Goal: Find contact information: Find contact information

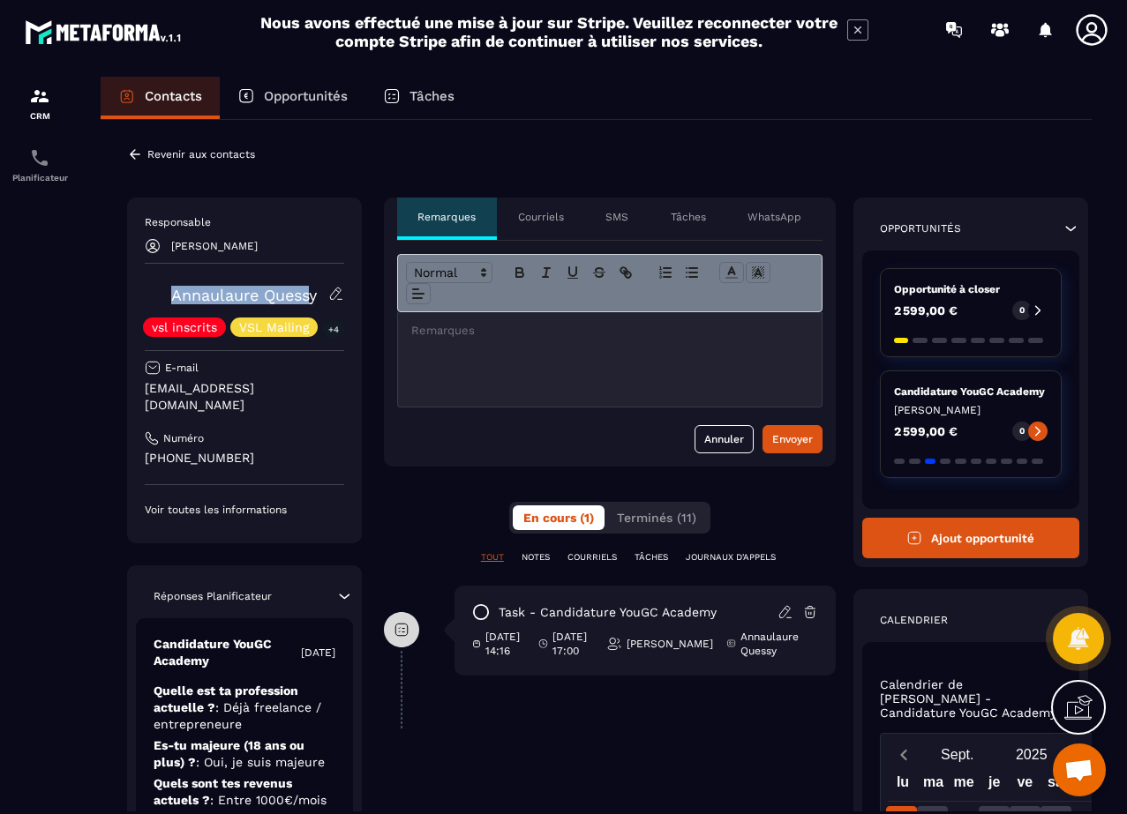
drag, startPoint x: 347, startPoint y: 266, endPoint x: 313, endPoint y: 297, distance: 45.6
click at [310, 296] on div "Responsable [PERSON_NAME] Annaulaure Quessy vsl inscrits VSL Mailing +4 E-mail …" at bounding box center [244, 371] width 235 height 346
drag, startPoint x: 320, startPoint y: 305, endPoint x: 273, endPoint y: 299, distance: 48.0
click at [273, 299] on div "Annaulaure Quessy vsl inscrits VSL Mailing +4" at bounding box center [244, 311] width 199 height 51
click at [397, 319] on div at bounding box center [609, 359] width 425 height 95
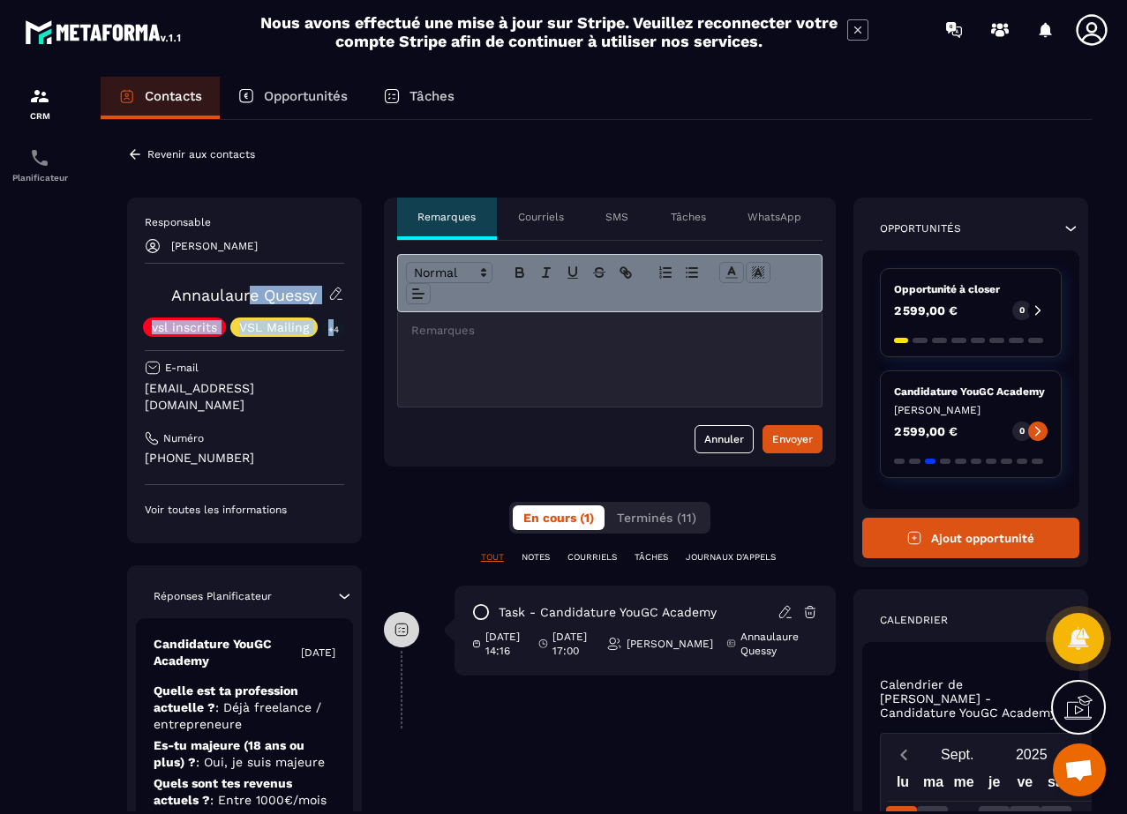
drag, startPoint x: 316, startPoint y: 309, endPoint x: 252, endPoint y: 289, distance: 66.4
click at [252, 289] on div "Annaulaure Quessy vsl inscrits VSL Mailing +4" at bounding box center [244, 311] width 199 height 51
click at [290, 259] on div "Responsable [PERSON_NAME] Annaulaure Quessy vsl inscrits VSL Mailing +4 E-mail …" at bounding box center [244, 366] width 199 height 302
drag, startPoint x: 259, startPoint y: 284, endPoint x: 255, endPoint y: 295, distance: 11.5
click at [279, 291] on div "Responsable [PERSON_NAME] Annaulaure Quessy vsl inscrits VSL Mailing +4 E-mail …" at bounding box center [244, 366] width 199 height 302
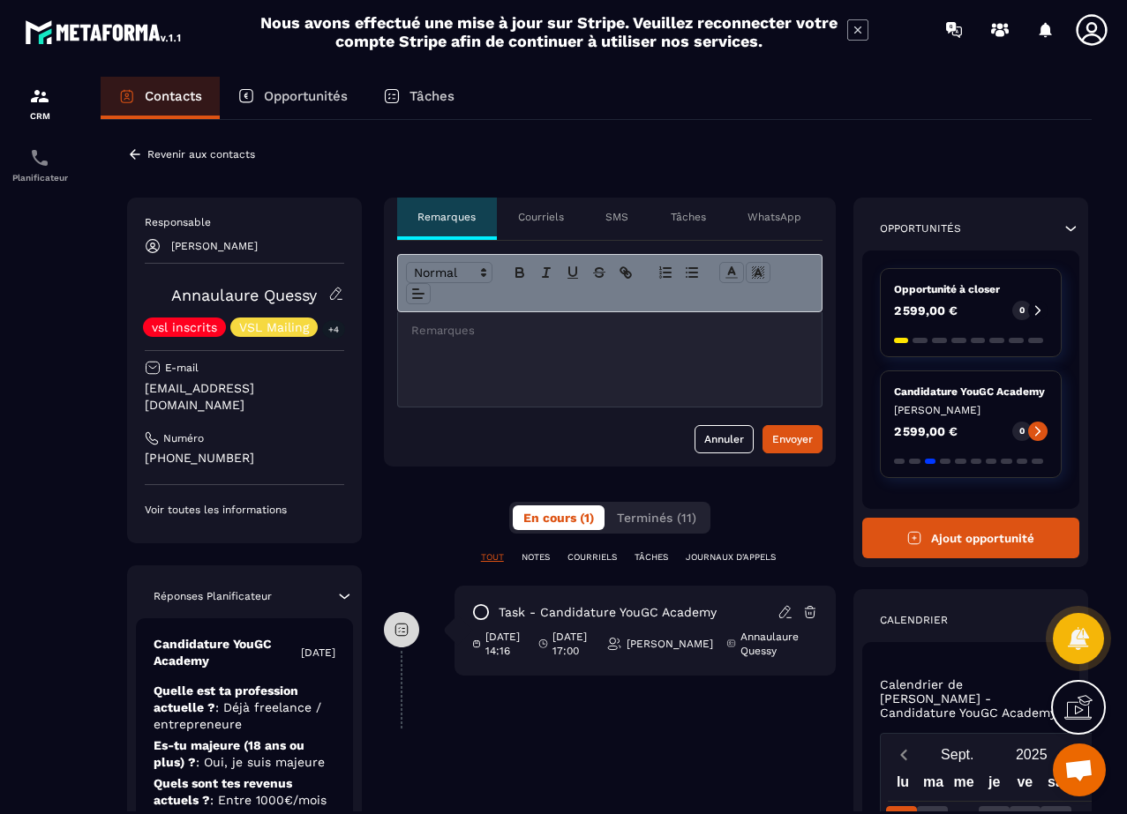
click at [375, 316] on div "Responsable [PERSON_NAME] Annaulaure Quessy vsl inscrits VSL Mailing +4 E-mail …" at bounding box center [596, 667] width 938 height 939
drag, startPoint x: 320, startPoint y: 304, endPoint x: 300, endPoint y: 303, distance: 20.4
click at [300, 303] on div "Annaulaure Quessy vsl inscrits VSL Mailing +4" at bounding box center [244, 311] width 199 height 51
click at [325, 309] on div "Annaulaure Quessy vsl inscrits VSL Mailing +4" at bounding box center [244, 311] width 199 height 51
drag, startPoint x: 320, startPoint y: 303, endPoint x: 265, endPoint y: 297, distance: 55.8
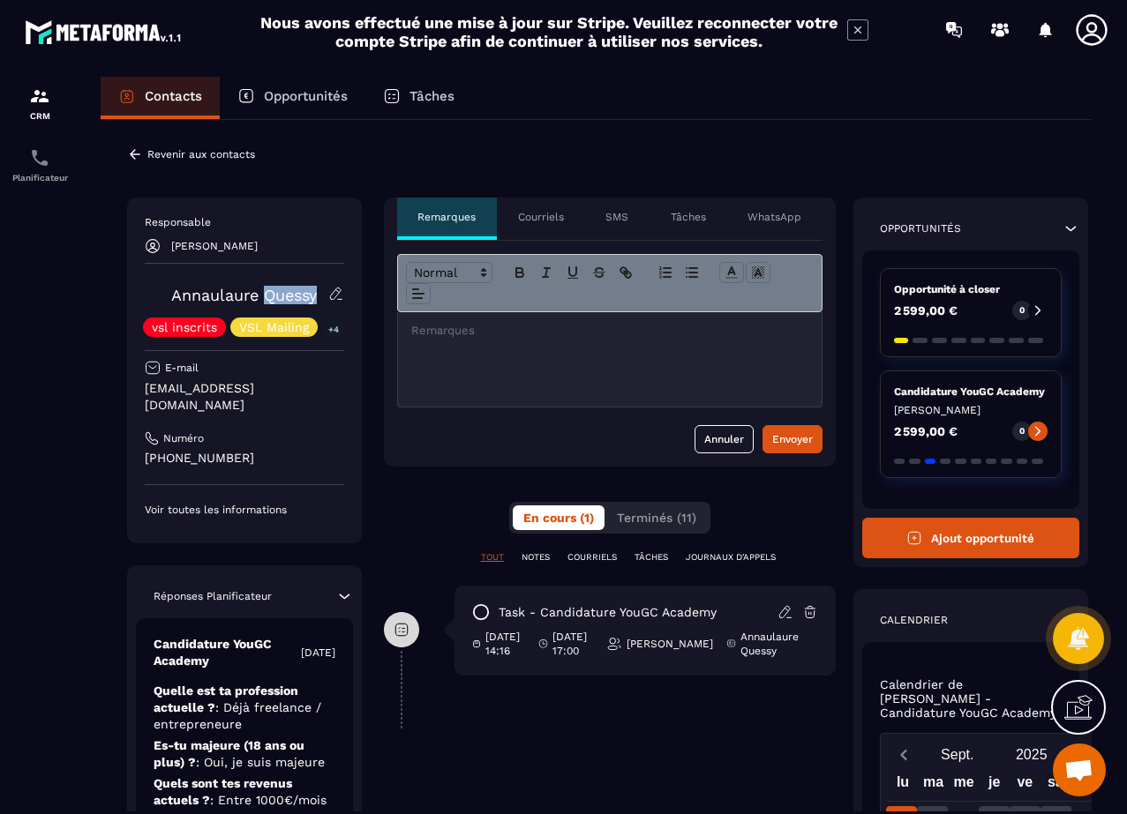
click at [265, 297] on div "Annaulaure Quessy vsl inscrits VSL Mailing +4" at bounding box center [244, 311] width 199 height 51
copy link "Quessy"
drag, startPoint x: 337, startPoint y: 382, endPoint x: 130, endPoint y: 391, distance: 207.5
click at [130, 391] on div "Responsable [PERSON_NAME] Annaulaure Quessy vsl inscrits VSL Mailing +4 E-mail …" at bounding box center [244, 371] width 235 height 346
copy p "[EMAIL_ADDRESS][DOMAIN_NAME]"
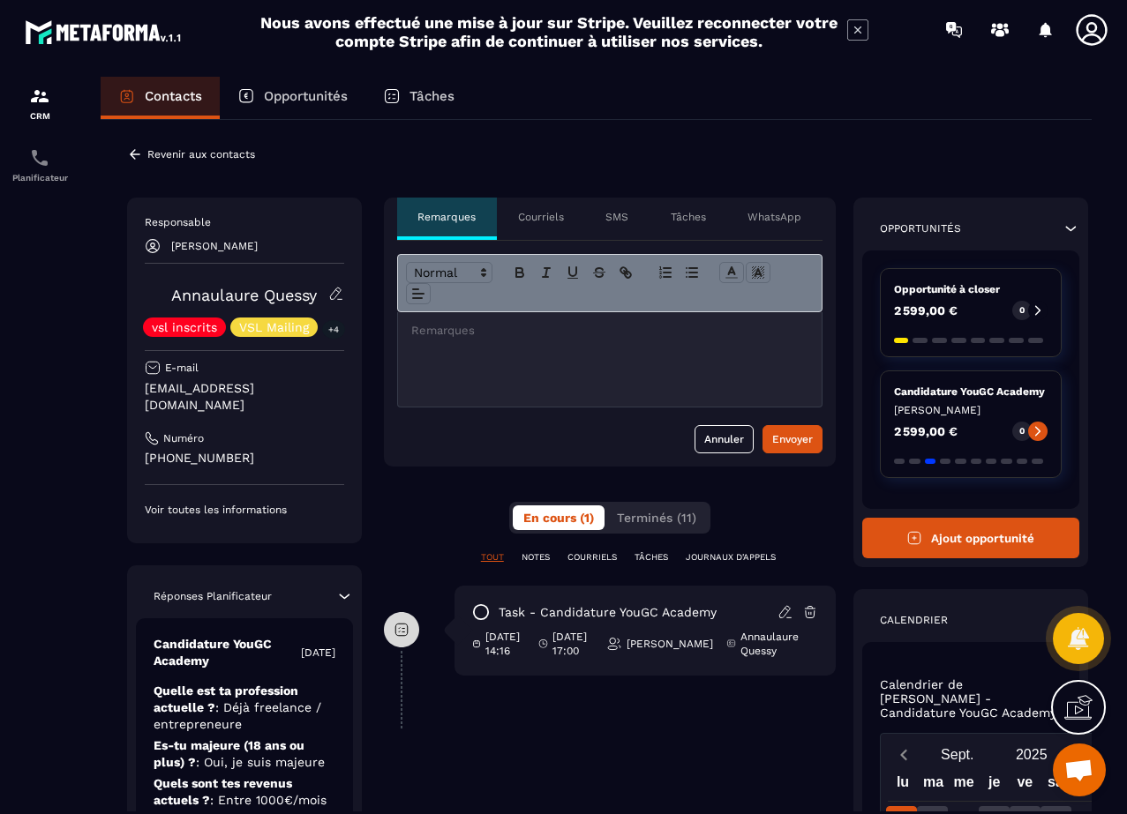
click at [485, 606] on icon at bounding box center [481, 612] width 14 height 14
